Goal: Communication & Community: Answer question/provide support

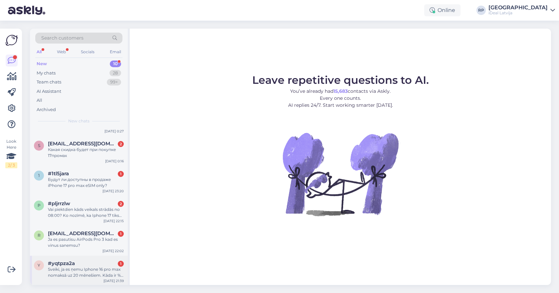
scroll to position [141, 0]
click at [70, 262] on span "#yqtpza2a" at bounding box center [61, 264] width 27 height 6
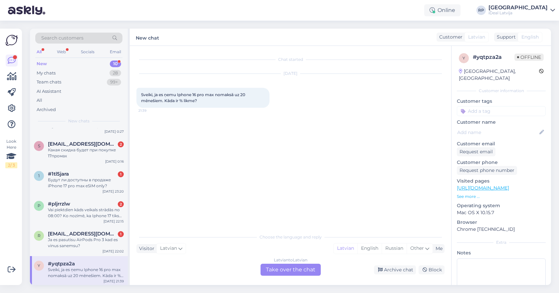
click at [290, 268] on div "Latvian to Latvian Take over the chat" at bounding box center [290, 270] width 60 height 12
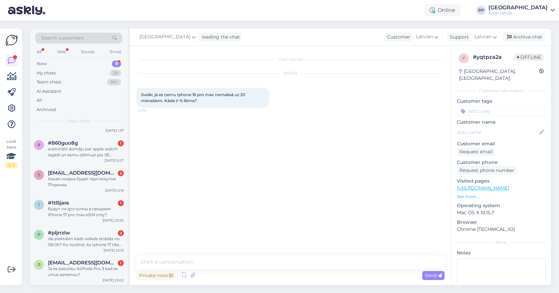
scroll to position [0, 0]
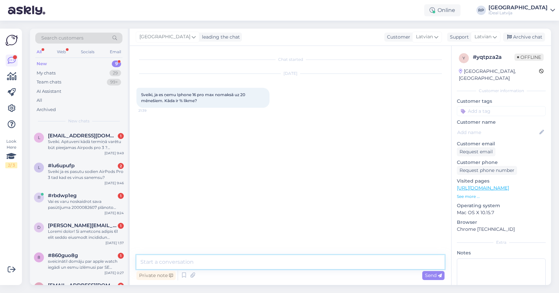
click at [290, 264] on textarea at bounding box center [290, 262] width 308 height 14
type textarea "Sveiki, šobrīd mums uz 20 mēnešiem ir bez % nomaksa."
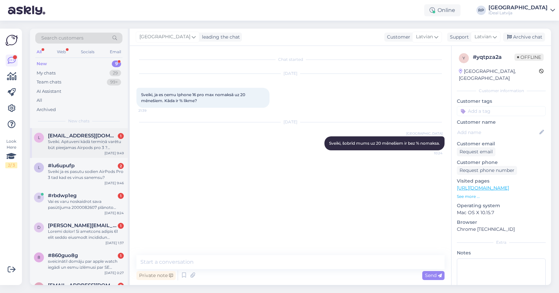
click at [71, 141] on div "Sveiki. Aptuveni kādā termiņā varētu būt pieejamas Airpods pro 3 ? Saņemšanai T…" at bounding box center [86, 145] width 76 height 12
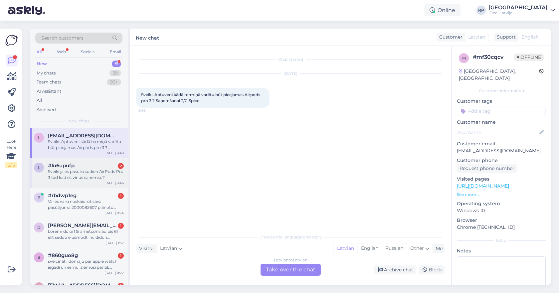
click at [89, 169] on div "Sveiki ja es pasutu sodien AirPods Pro 3 tad kad es vinus sanemsu?" at bounding box center [86, 175] width 76 height 12
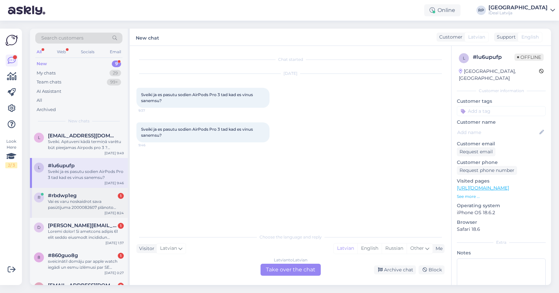
click at [55, 214] on div "r #rbdwp1eg 1 Vai es varu noskaidrot sava pasūtījuma 2000082607 plānoto izpilde…" at bounding box center [79, 203] width 98 height 30
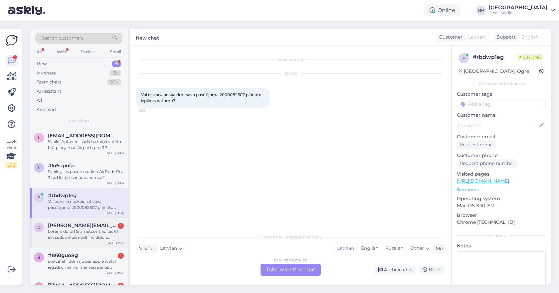
click at [87, 230] on div at bounding box center [86, 234] width 76 height 12
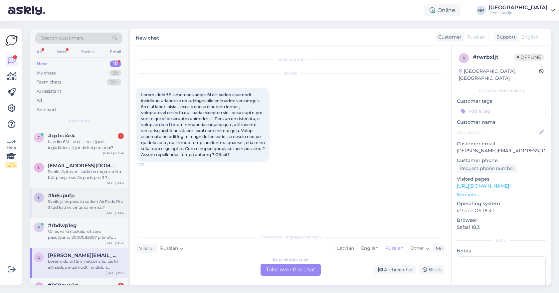
click at [81, 209] on div "Sveiki ja es pasutu sodien AirPods Pro 3 tad kad es vinus sanemsu?" at bounding box center [86, 205] width 76 height 12
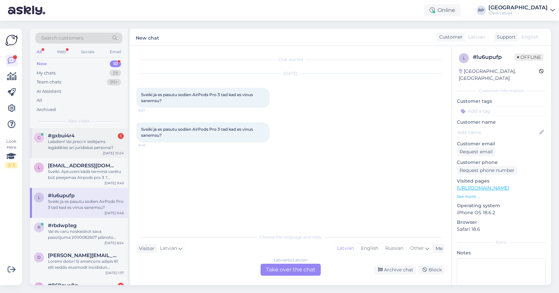
click at [79, 144] on div "Labdien! Vai preci ir ieslējams iegādāties arī juridiskai personai?" at bounding box center [86, 145] width 76 height 12
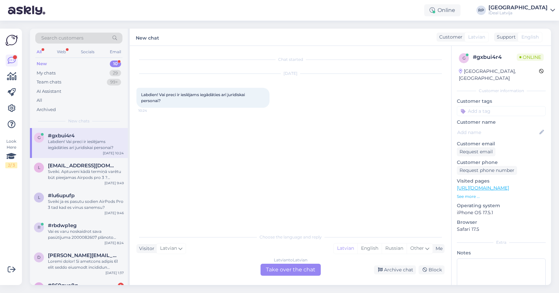
click at [306, 272] on div "Latvian to Latvian Take over the chat" at bounding box center [290, 270] width 60 height 12
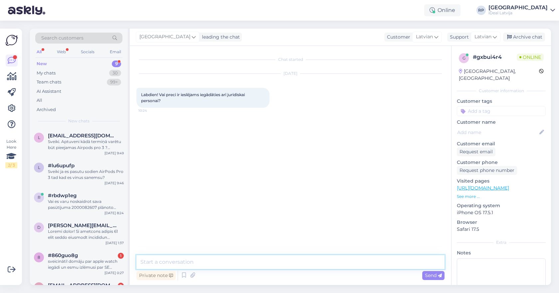
click at [311, 263] on textarea at bounding box center [290, 262] width 308 height 14
type textarea "Sveiki! Jā protams!"
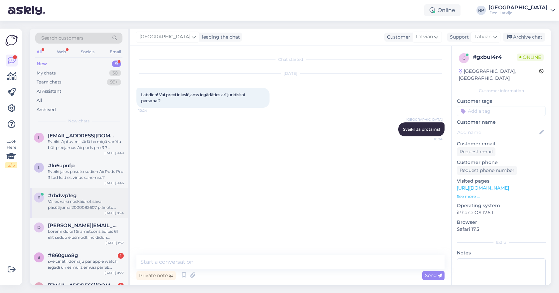
click at [91, 200] on div "Vai es varu noskaidrot sava pasūtījuma 2000082607 plānoto izpildes datumu?" at bounding box center [86, 205] width 76 height 12
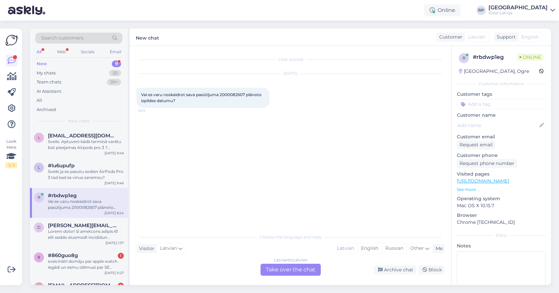
click at [225, 95] on span "Vai es varu noskaidrot sava pasūtījuma 2000082607 plānoto izpildes datumu?" at bounding box center [201, 97] width 121 height 11
copy span "2000082607"
click at [271, 265] on div "Latvian to Latvian Take over the chat" at bounding box center [290, 270] width 60 height 12
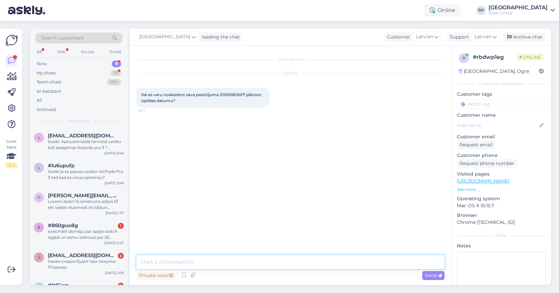
click at [271, 265] on textarea at bounding box center [290, 262] width 308 height 14
click at [356, 261] on textarea "Sveiki, par cik jaunās ierīces iznāk [DATE] (kā arī norādīts mūsu mājaslapā)" at bounding box center [290, 262] width 308 height 14
click at [362, 264] on textarea "Sveiki, par cik jaunās ierīces iznāk [DATE] (kā arī norādīts mūsu mājaslapā)" at bounding box center [290, 262] width 308 height 14
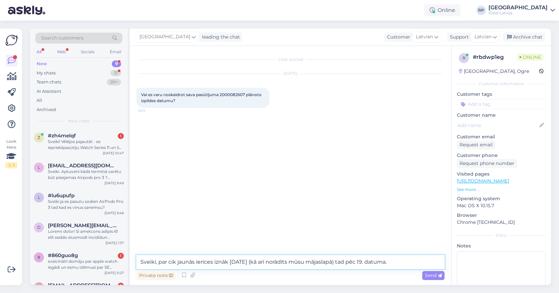
type textarea "Sveiki, par cik jaunās ierīces iznāk [DATE] (kā arī norādīts mūsu mājaslapā) ta…"
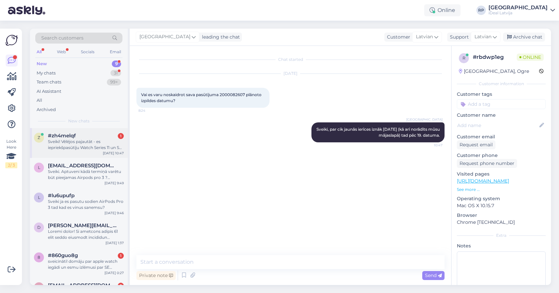
click at [56, 140] on div "Sveiki! Vēlējos pajautāt - es iepriekšpasūtīju Watch Series 11 un SE 3, vai šie…" at bounding box center [86, 145] width 76 height 12
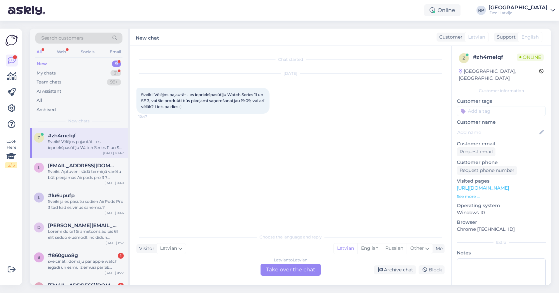
click at [281, 270] on div "Latvian to Latvian Take over the chat" at bounding box center [290, 270] width 60 height 12
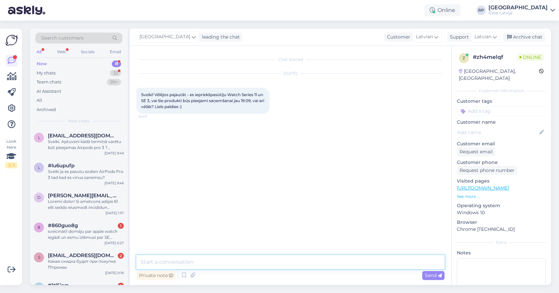
click at [273, 262] on textarea at bounding box center [290, 262] width 308 height 14
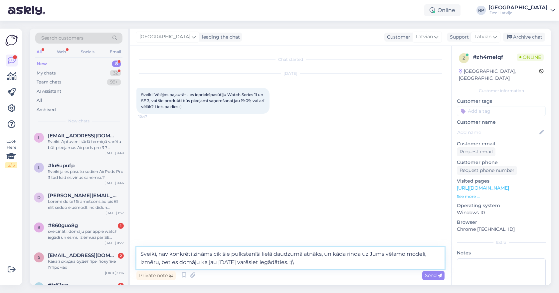
type textarea "Sveiki, nav konkrēti zināms cik šie pulkstenīši lielā daudzumā atnāks, un kāda …"
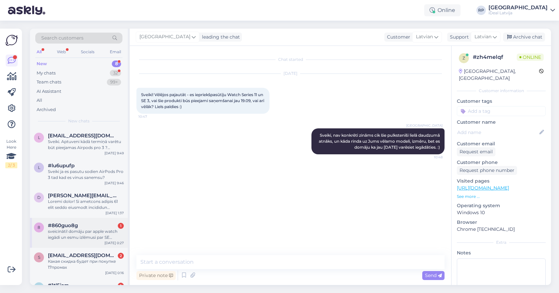
click at [64, 230] on div "sveicināti! domāju par apple watch iegādi un esmu izlēmusi par SE modeli. tikai…" at bounding box center [86, 234] width 76 height 12
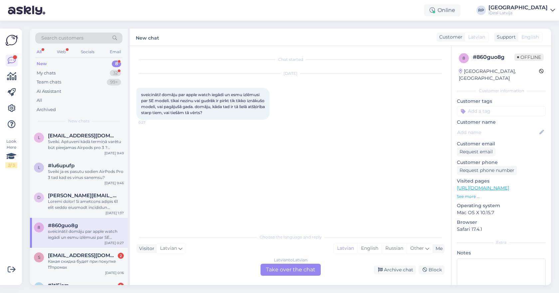
click at [291, 274] on div "Latvian to Latvian Take over the chat" at bounding box center [290, 270] width 60 height 12
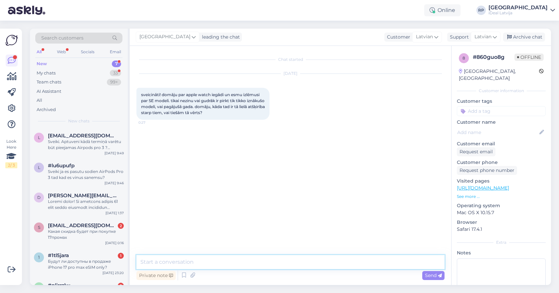
click at [279, 264] on textarea at bounding box center [290, 262] width 308 height 14
type textarea "Sveiki! Noteikti jauno SE 3 ! Jaunais SE 3 modelis ir izcils."
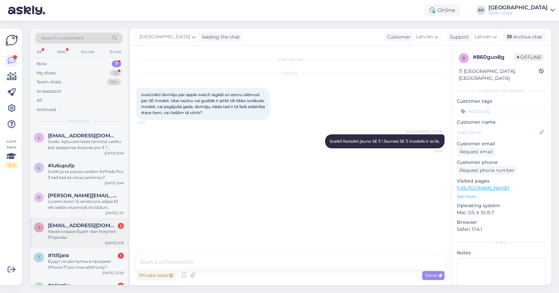
click at [98, 234] on div "Какая скидка будет при покупке 17промах" at bounding box center [86, 234] width 76 height 12
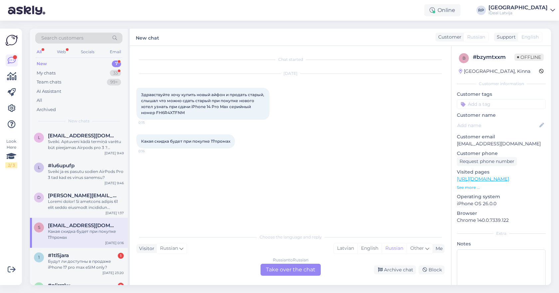
click at [176, 113] on span "Здравствуйте хочу купить новый айфон и продать старый, слышал что можно сдать с…" at bounding box center [203, 103] width 124 height 23
copy div "FH6R4XTFNM 0:15"
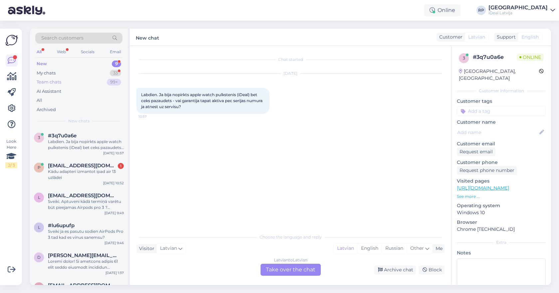
click at [83, 78] on div "Team chats 99+" at bounding box center [78, 81] width 87 height 9
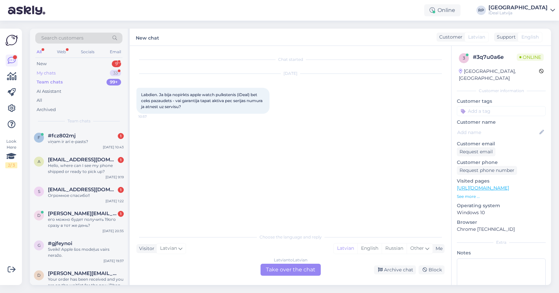
click at [81, 76] on div "My chats 33" at bounding box center [78, 73] width 87 height 9
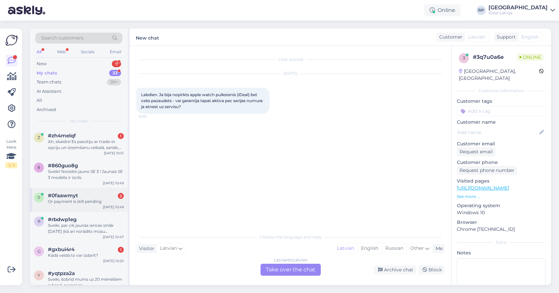
click at [91, 200] on div "Or payment is still pending" at bounding box center [86, 202] width 76 height 6
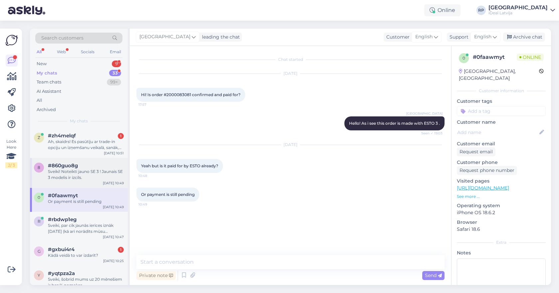
click at [97, 169] on div "Sveiki! Noteikti jauno SE 3 ! Jaunais SE 3 modelis ir izcils." at bounding box center [86, 175] width 76 height 12
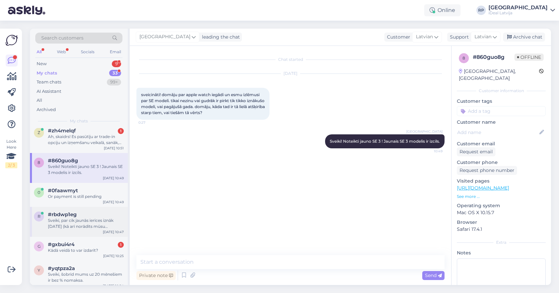
scroll to position [7, 0]
click at [74, 221] on div "Sveiki, par cik jaunās ierīces iznāk [DATE] (kā arī norādīts mūsu mājaslapā) ta…" at bounding box center [86, 221] width 76 height 12
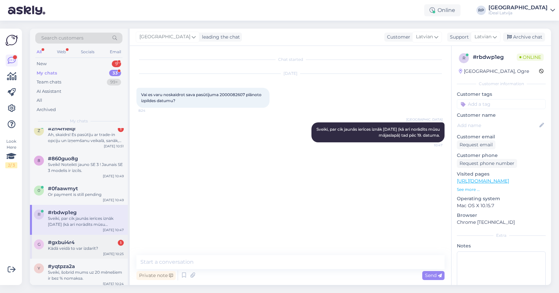
click at [108, 244] on div "#gxbui4r4 1" at bounding box center [86, 242] width 76 height 6
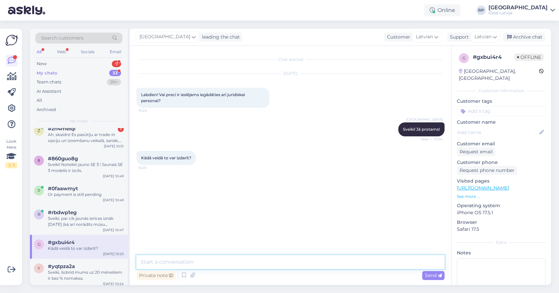
click at [192, 258] on textarea at bounding box center [290, 262] width 308 height 14
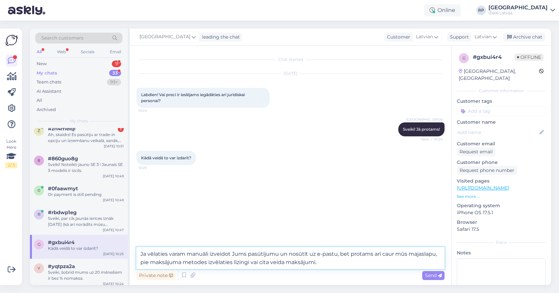
type textarea "Ja vēlaties varam manuāli izveidot Jums pasūtījumu un nosūtīt uz e-pastu, bet p…"
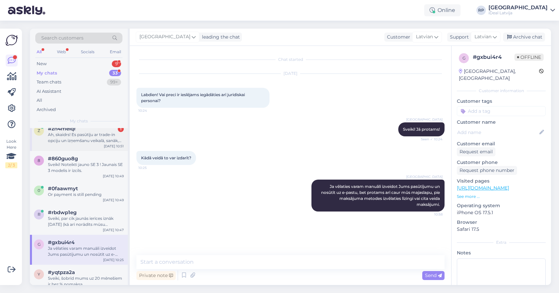
click at [51, 140] on div "Ah, skaidrs! Es pasūtīju ar trade-in opciju un izņemšanu veikalā, sanāk, ka, at…" at bounding box center [86, 138] width 76 height 12
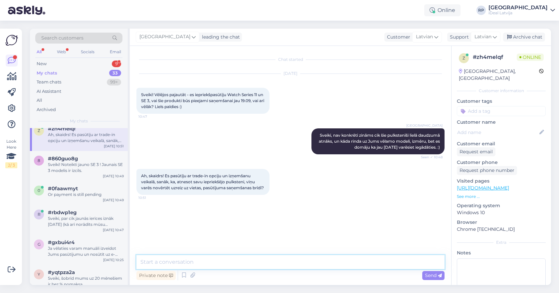
click at [229, 258] on textarea at bounding box center [290, 262] width 308 height 14
type textarea "tieši tā!"
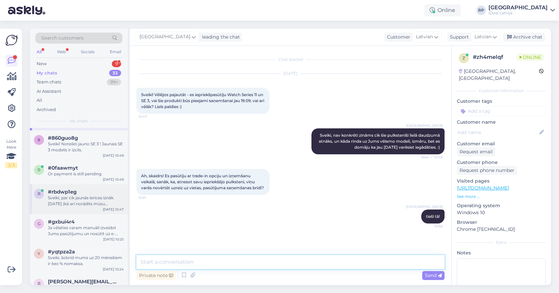
scroll to position [22, 0]
click at [84, 182] on div "0 #0faawmyt Or payment is still pending [DATE] 10:49" at bounding box center [79, 172] width 98 height 24
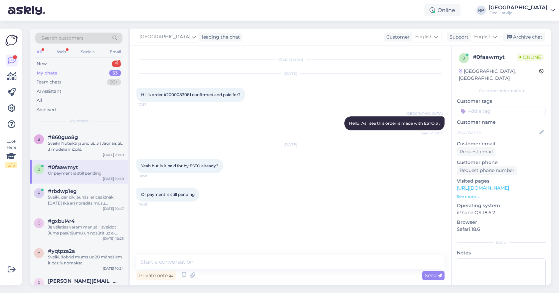
click at [182, 94] on span "Hi! Is order #2000083081 confirmed and paid for?" at bounding box center [190, 94] width 99 height 5
copy span "2000083081"
click at [234, 268] on textarea at bounding box center [290, 262] width 308 height 14
type textarea "I"
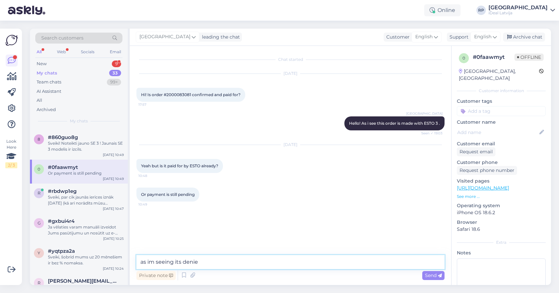
type textarea "as im seeing its denied"
type textarea "U"
type textarea "Y"
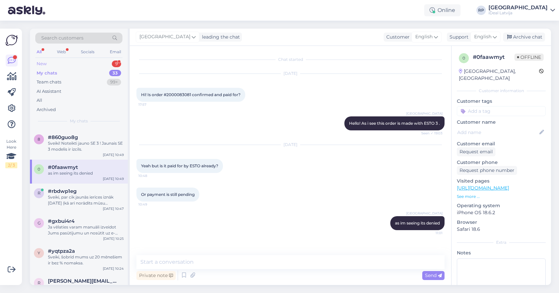
click at [84, 67] on div "New 9" at bounding box center [78, 63] width 87 height 9
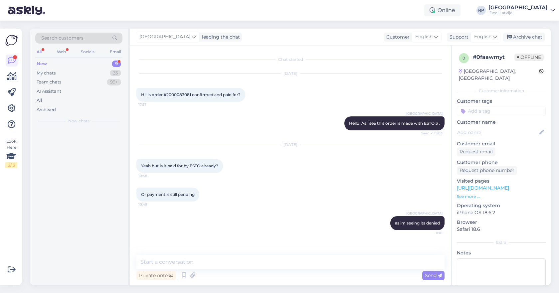
scroll to position [0, 0]
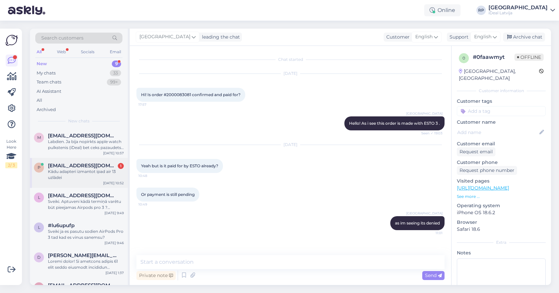
click at [77, 161] on div "p [EMAIL_ADDRESS][DOMAIN_NAME] 1 Kādu adapteri izmantot ipad air 13 uzlādei [DA…" at bounding box center [79, 173] width 98 height 30
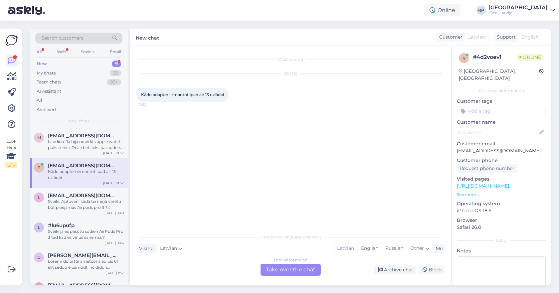
click at [287, 267] on div "Latvian to Latvian Take over the chat" at bounding box center [290, 270] width 60 height 12
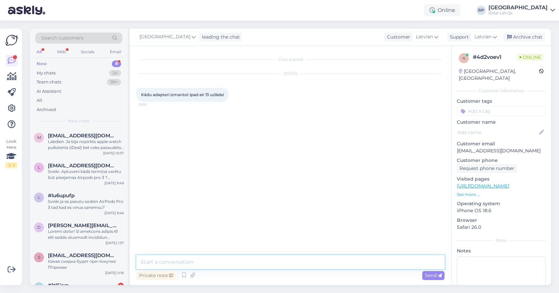
click at [283, 263] on textarea at bounding box center [290, 262] width 308 height 14
type textarea "20W+"
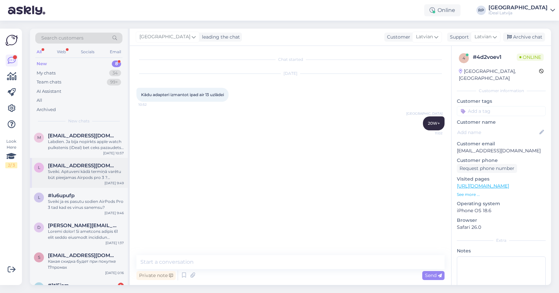
click at [79, 172] on div "Sveiki. Aptuveni kādā termiņā varētu būt pieejamas Airpods pro 3 ? Saņemšanai T…" at bounding box center [86, 175] width 76 height 12
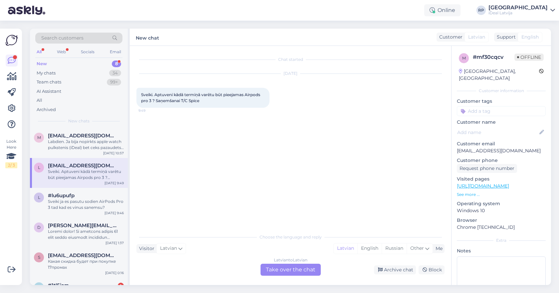
click at [281, 265] on div "Latvian to Latvian Take over the chat" at bounding box center [290, 270] width 60 height 12
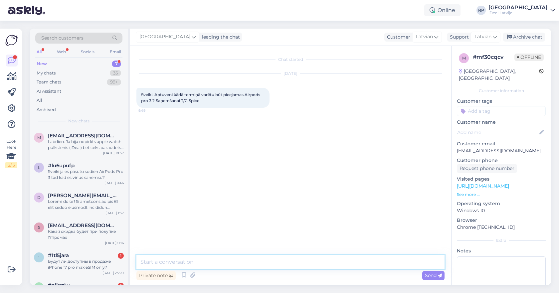
click at [281, 262] on textarea at bounding box center [290, 262] width 308 height 14
type textarea "1"
type textarea "s"
type textarea "Es domāju ka no 19. septembra jau varēsiet iegādāties."
type textarea "Jau no 19. septembra būs iespēja Jums iegādāties."
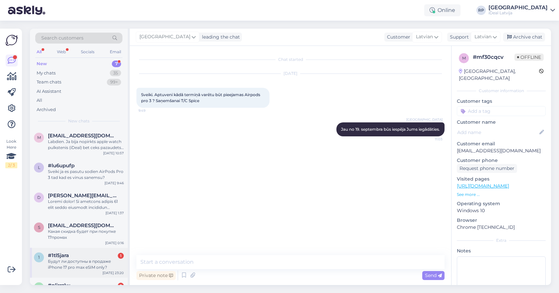
click at [92, 251] on div "1 #1tl5jara 1 Будут ли доступны в продаже iPhone 17 pro max eSIM only? [DATE] 2…" at bounding box center [79, 263] width 98 height 30
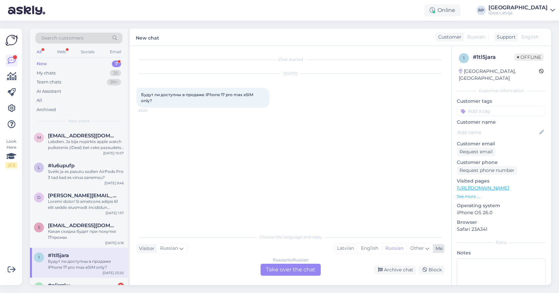
click at [337, 247] on div "Latvian" at bounding box center [346, 248] width 24 height 10
click at [298, 264] on div "Russian to Latvian Take over the chat" at bounding box center [290, 270] width 60 height 12
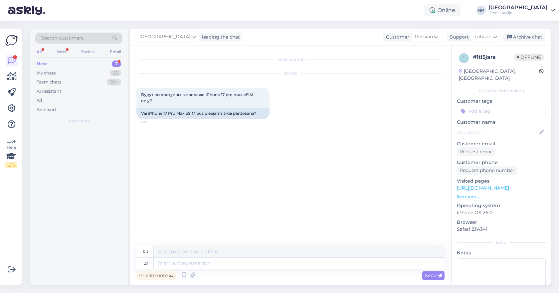
click at [292, 266] on textarea at bounding box center [299, 263] width 291 height 11
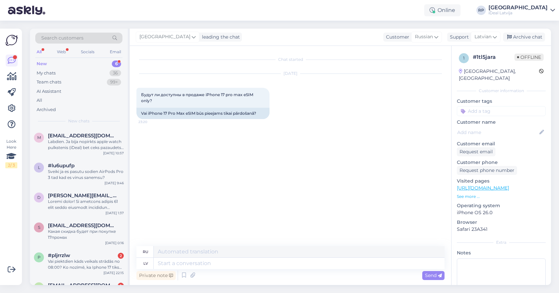
click at [292, 262] on textarea at bounding box center [299, 263] width 291 height 11
type textarea "Sveiki!"
type textarea "Привет!"
type textarea "Sveiki! [GEOGRAPHIC_DATA]"
type textarea "Привет! Оба!"
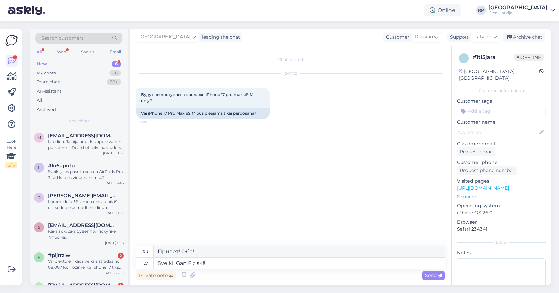
type textarea "Sveiki! Gan Fiziskā g"
type textarea "Привет! Оба физические"
type textarea "Sveiki! Gan Fiziskā gan"
type textarea "Привет! И физически, и"
type textarea "Sveiki! Gan Fiziskā gan eSIM"
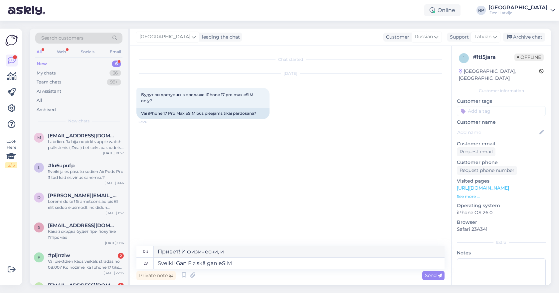
type textarea "Привет! И физическая, и eSIM."
click at [351, 213] on div "Chat started [DATE] Будут ли доступны в продаже iPhone 17 pro max eSIM only? 23…" at bounding box center [293, 147] width 314 height 188
click at [177, 263] on textarea "Sveiki! Gan Fiziskā gan eSIM" at bounding box center [299, 263] width 291 height 11
type textarea "Sveiki! Būs pieejam Gan Fiziskā gan eSIM"
type textarea "Привет! Будут доступны как физические, так и eSIM-карты."
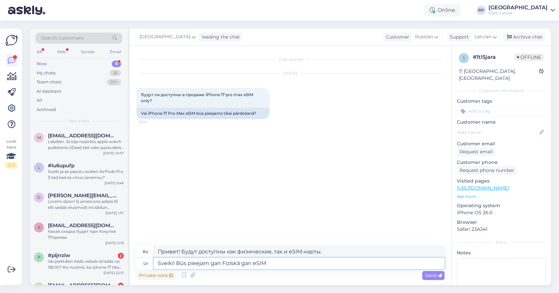
click at [176, 263] on textarea "Sveiki! Būs pieejam gan Fiziskā gan eSIM" at bounding box center [299, 263] width 291 height 11
type textarea "Sveiki, Būs pieejam gan Fiziskā gan eSIM"
type textarea "Здравствуйте! Будут доступны как физическая, так и eSIM-карта."
click at [209, 266] on textarea "Sveiki, Būs pieejam gan Fiziskā gan eSIM" at bounding box center [299, 263] width 291 height 11
click at [209, 264] on textarea "Sveiki, Būs pieejam gan Fiziskā gan eSIM" at bounding box center [299, 263] width 291 height 11
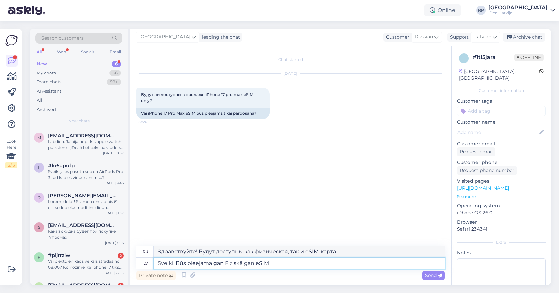
type textarea "Sveiki, Būs pieejama gan Fiziskā gan eSIM"
click at [307, 234] on div "Chat started [DATE] Будут ли доступны в продаже iPhone 17 pro max eSIM only? 23…" at bounding box center [293, 147] width 314 height 188
click at [287, 263] on textarea "Sveiki, Būs pieejama gan Fiziskā gan eSIM" at bounding box center [299, 263] width 291 height 11
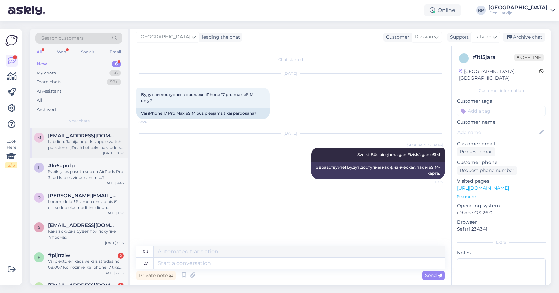
click at [91, 146] on div "Labdien. Ja bija nopirkts apple watch pulkstenis (iDeal) bet ceks pazaudets - v…" at bounding box center [86, 145] width 76 height 12
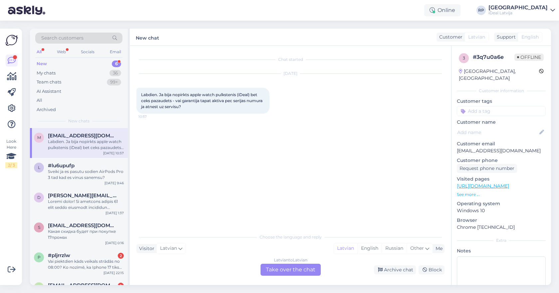
click at [291, 267] on div "Latvian to Latvian Take over the chat" at bounding box center [290, 270] width 60 height 12
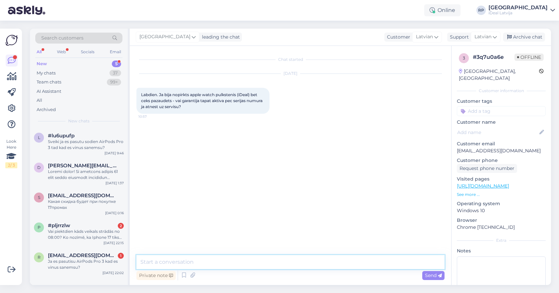
click at [295, 261] on textarea at bounding box center [290, 262] width 308 height 14
click at [180, 260] on textarea "Sveiki, ja Jums ir otrā gada garantīja tad vajag čeku." at bounding box center [290, 262] width 308 height 14
type textarea "Sveiki, ja Jums jau ir otrā gada garantīja tad vajag čeku."
click at [305, 263] on textarea "Sveiki, ja Jums jau ir otrā gada garantīja tad vajag čeku." at bounding box center [290, 262] width 308 height 14
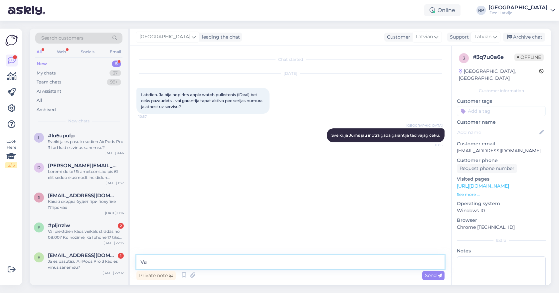
type textarea "V"
type textarea "P"
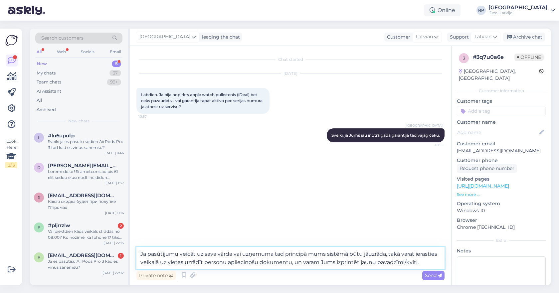
type textarea "Ja pasūtījumu veicāt uz sava vārda vai uzņemuma tad principā mums sistēmā būtu …"
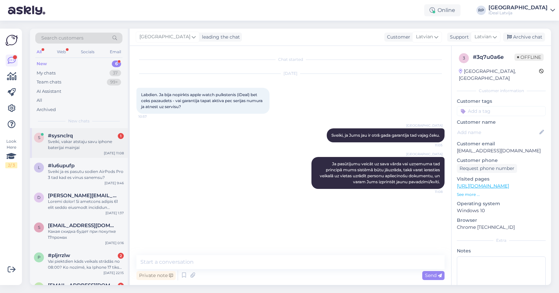
click at [88, 143] on div "Sveiki, vakar atstaju savu iphone baterijai mainjai" at bounding box center [86, 145] width 76 height 12
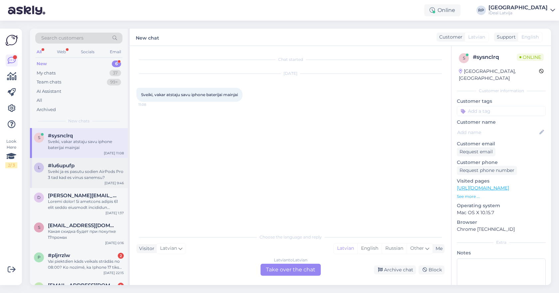
click at [74, 181] on div "l #lu6upufp Sveiki ja es pasutu sodien AirPods Pro 3 tad kad es vinus sanemsu? …" at bounding box center [79, 173] width 98 height 30
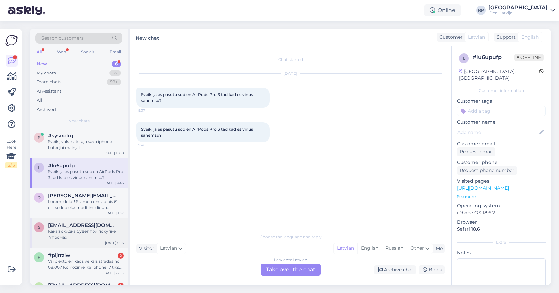
click at [75, 242] on div "s [EMAIL_ADDRESS][DOMAIN_NAME] [PERSON_NAME] скидка будет при покупке 17промах …" at bounding box center [79, 233] width 98 height 30
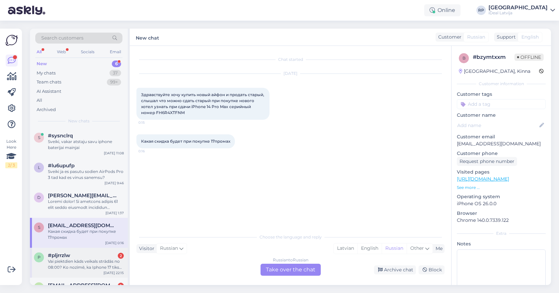
click at [80, 260] on div "Vai piektdien kāds veikals strādās no 08:00? Ko nozīmē, ka Iphone 17 tiks tirgo…" at bounding box center [86, 264] width 76 height 12
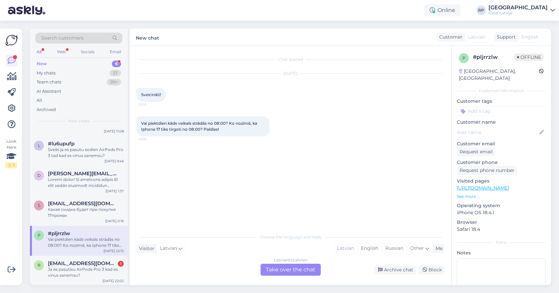
scroll to position [16, 0]
click at [82, 264] on span "[EMAIL_ADDRESS][DOMAIN_NAME]" at bounding box center [82, 264] width 69 height 6
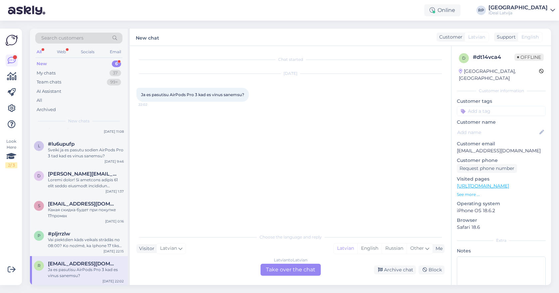
click at [103, 63] on div "New 6" at bounding box center [78, 63] width 87 height 9
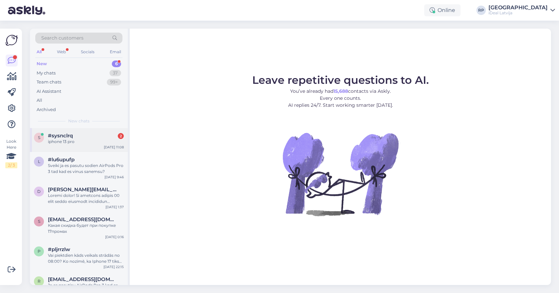
click at [93, 143] on div "iphone 13 pro" at bounding box center [86, 142] width 76 height 6
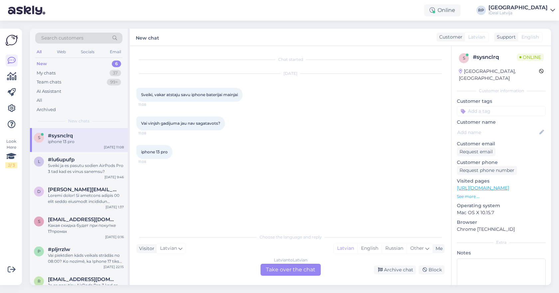
click at [279, 265] on div "Latvian to Latvian Take over the chat" at bounding box center [290, 270] width 60 height 12
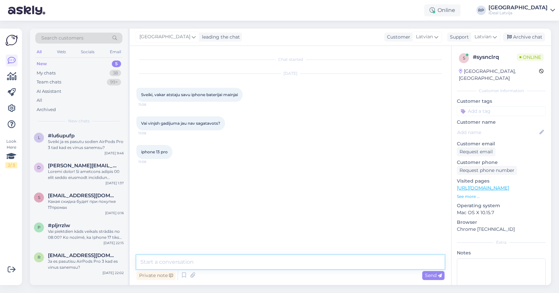
click at [278, 265] on textarea at bounding box center [290, 262] width 308 height 14
type textarea "Sveiki, ja baterija būtu nomainīta un servisa procedūra būtu pabeigta Jums atnā…"
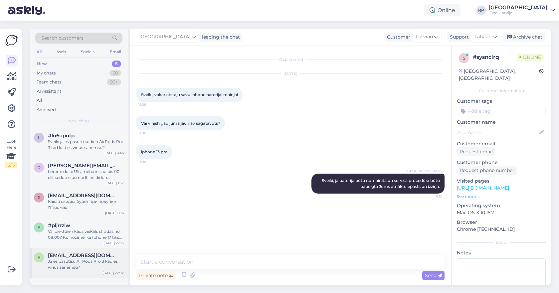
click at [78, 248] on div "r ralfsbruveris65@gmail.com Ja es pasutisu AirPods Pro 3 kad es vinus sanemsu? …" at bounding box center [79, 263] width 98 height 30
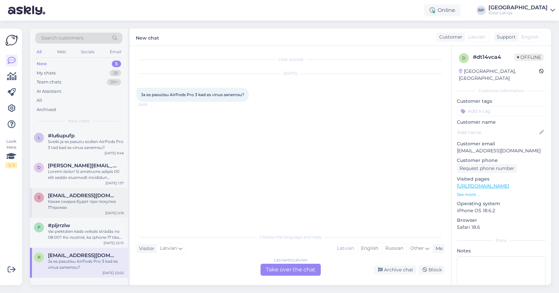
click at [69, 195] on span "[EMAIL_ADDRESS][DOMAIN_NAME]" at bounding box center [82, 196] width 69 height 6
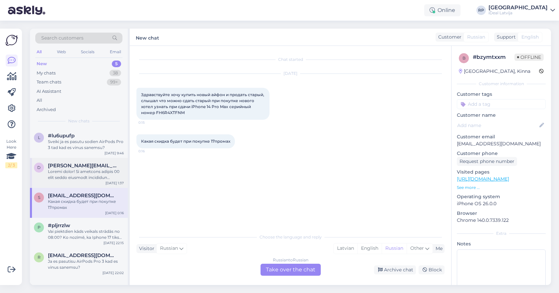
click at [90, 164] on span "[PERSON_NAME][EMAIL_ADDRESS][DOMAIN_NAME]" at bounding box center [82, 166] width 69 height 6
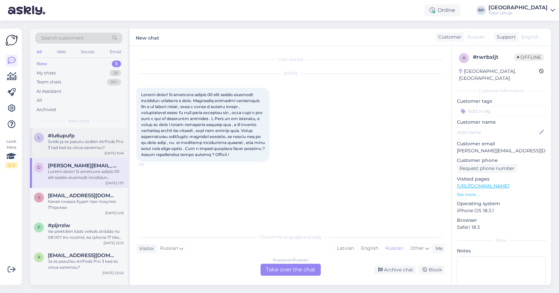
click at [75, 142] on div "Sveiki ja es pasutu sodien AirPods Pro 3 tad kad es vinus sanemsu?" at bounding box center [86, 145] width 76 height 12
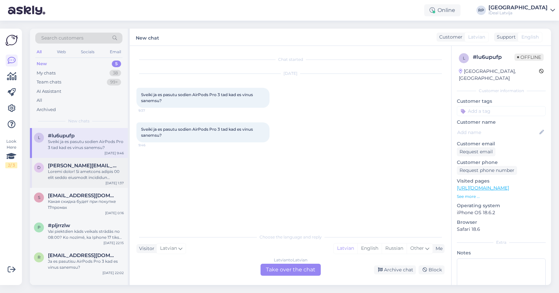
click at [79, 172] on div at bounding box center [86, 175] width 76 height 12
